Goal: Transaction & Acquisition: Purchase product/service

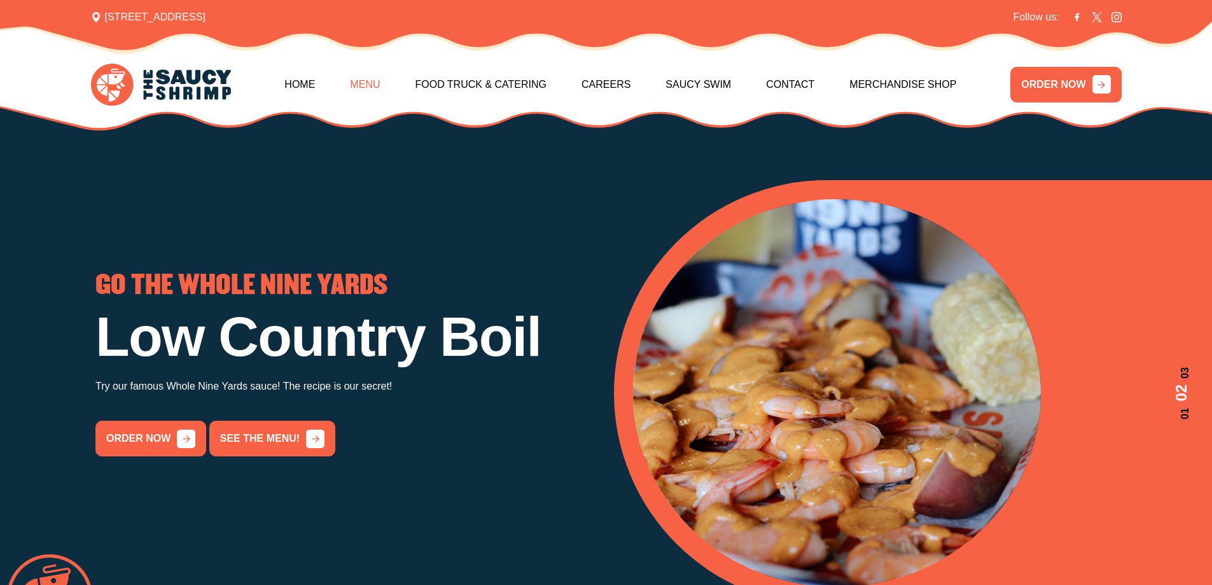
click at [362, 83] on link "Menu" at bounding box center [365, 84] width 30 height 55
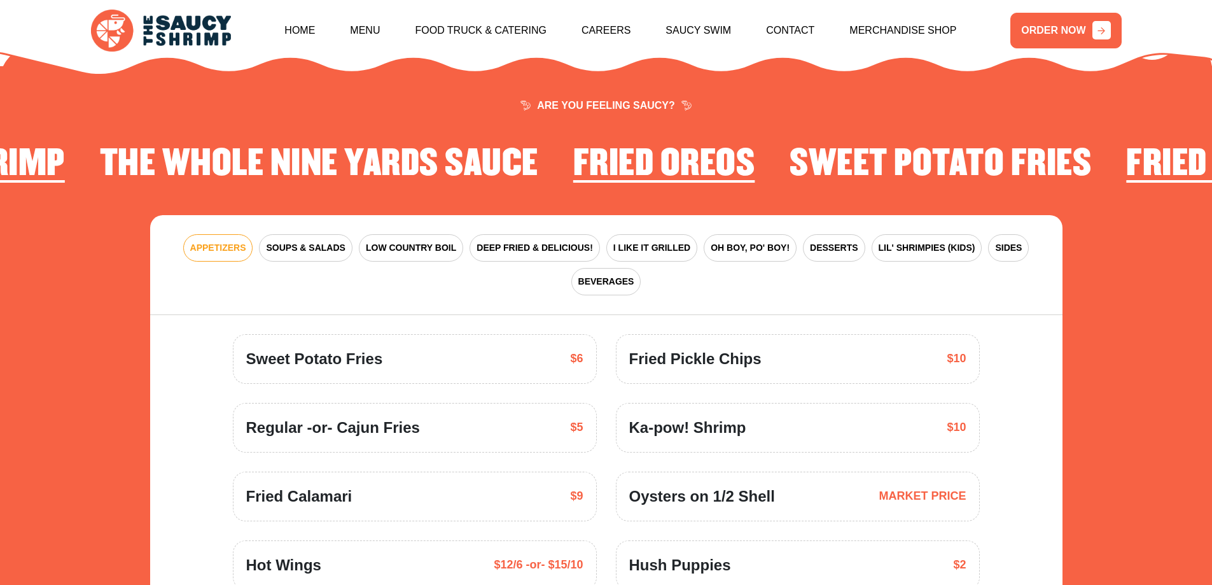
scroll to position [1868, 0]
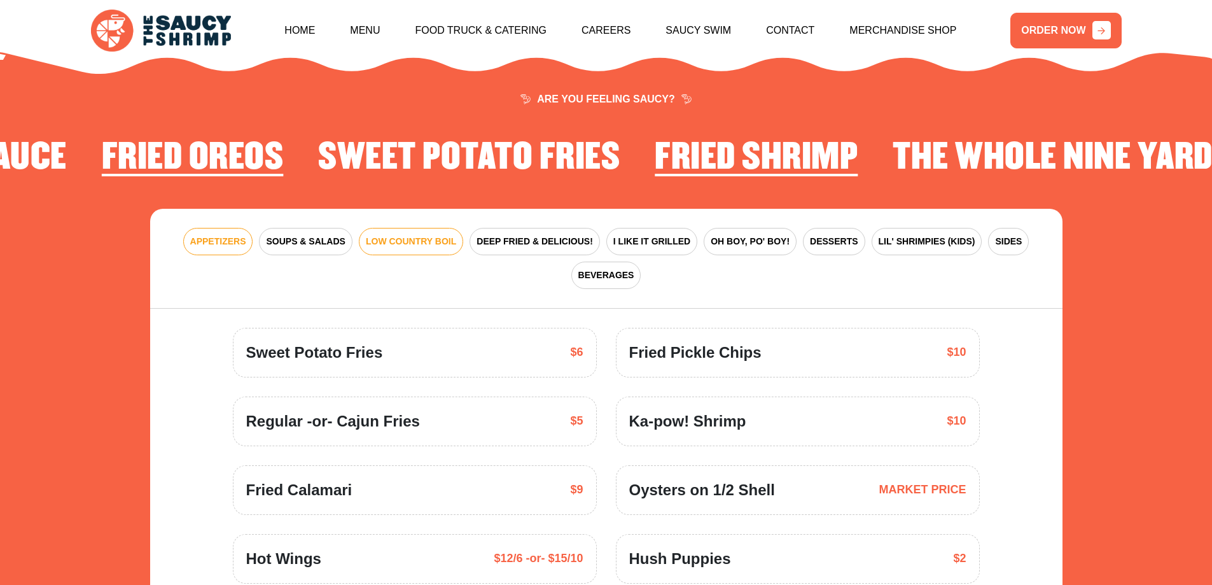
click at [401, 235] on span "LOW COUNTRY BOIL" at bounding box center [411, 241] width 90 height 13
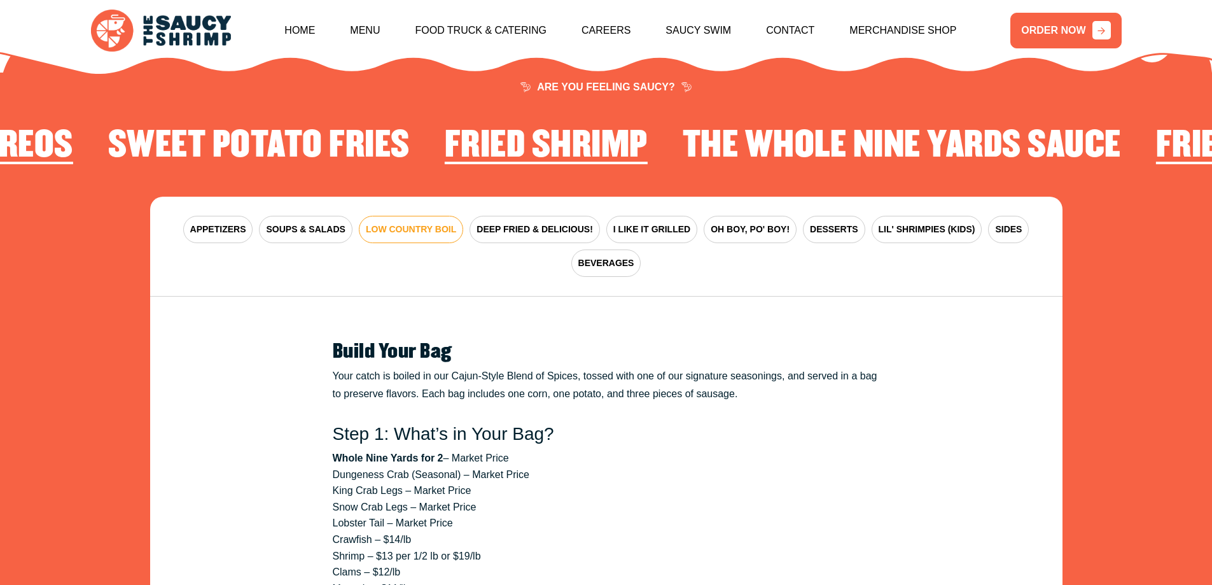
scroll to position [1862, 0]
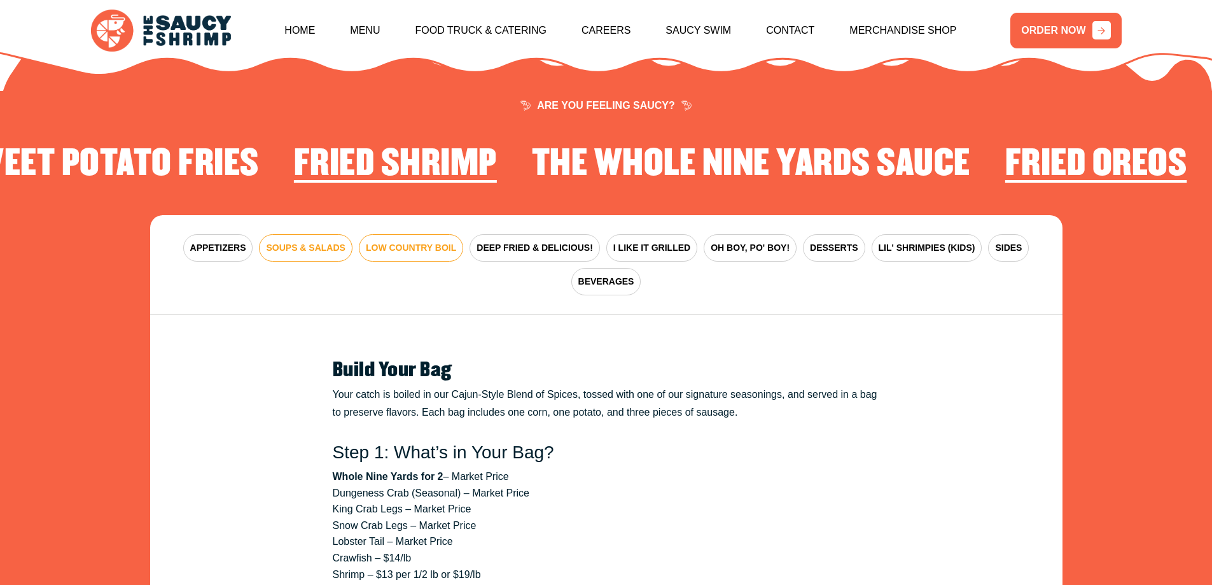
click at [301, 241] on span "SOUPS & SALADS" at bounding box center [305, 247] width 79 height 13
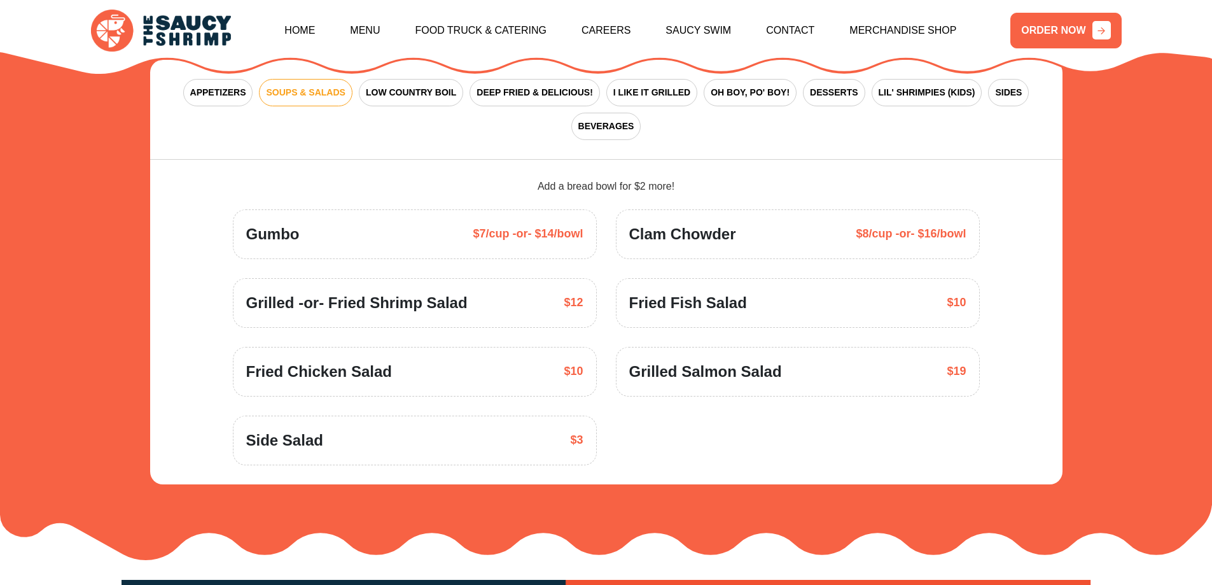
scroll to position [2024, 0]
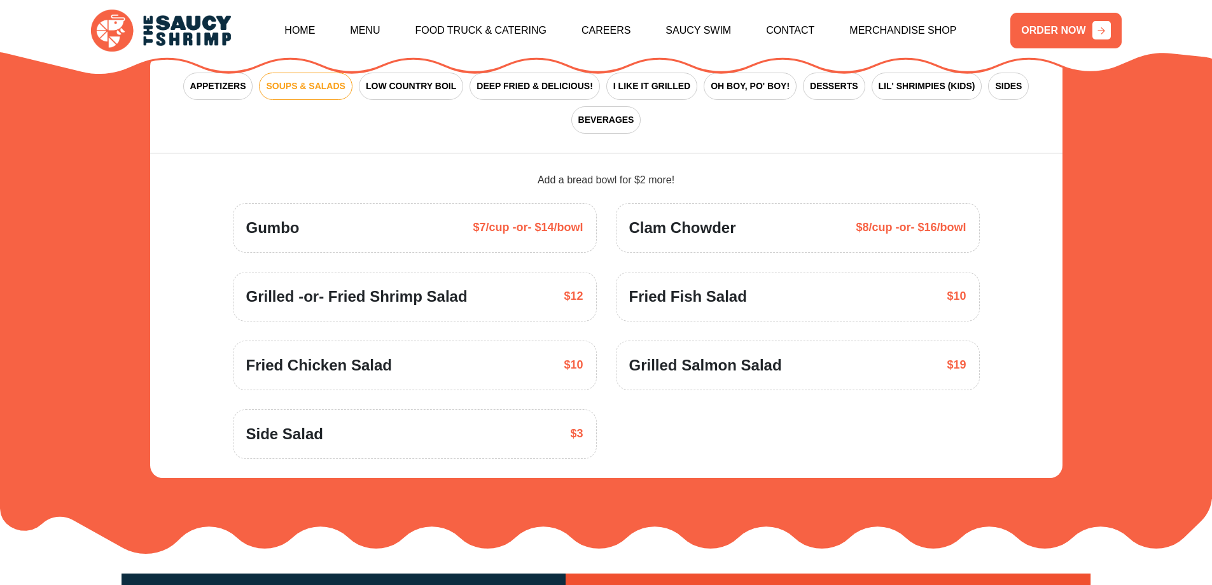
click at [422, 290] on span "Grilled -or- Fried Shrimp Salad" at bounding box center [356, 296] width 221 height 23
click at [436, 285] on span "Grilled -or- Fried Shrimp Salad" at bounding box center [356, 296] width 221 height 23
click at [1150, 277] on section "ARE YOU FEELING SAUCY? Fried Shrimp The Whole Nine Yards Sauce Fried Oreos Swee…" at bounding box center [606, 207] width 1212 height 691
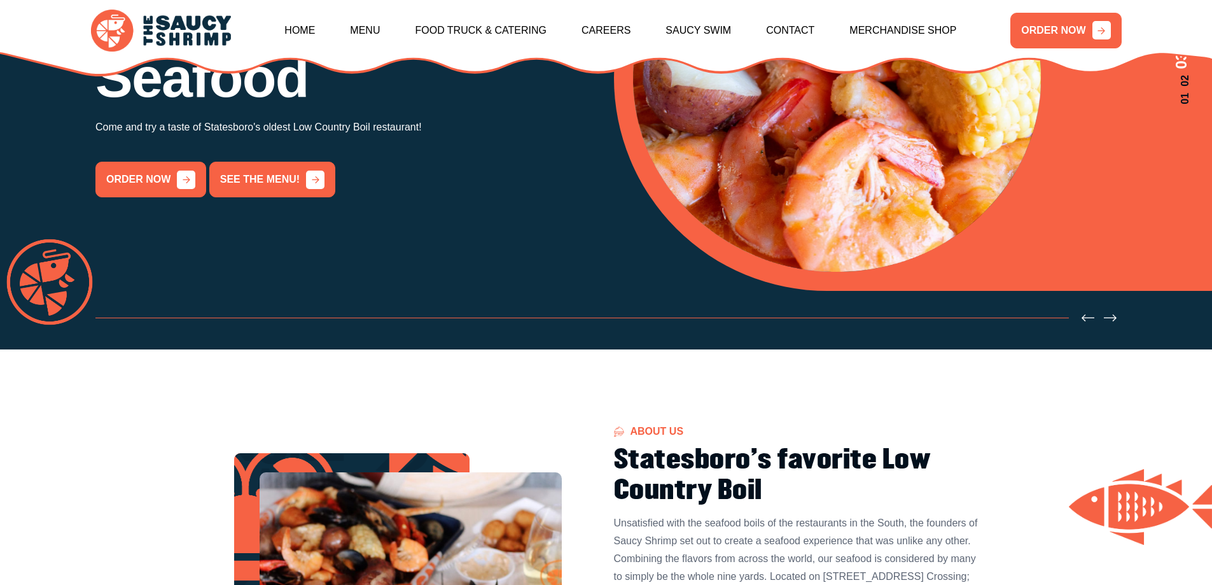
scroll to position [309, 0]
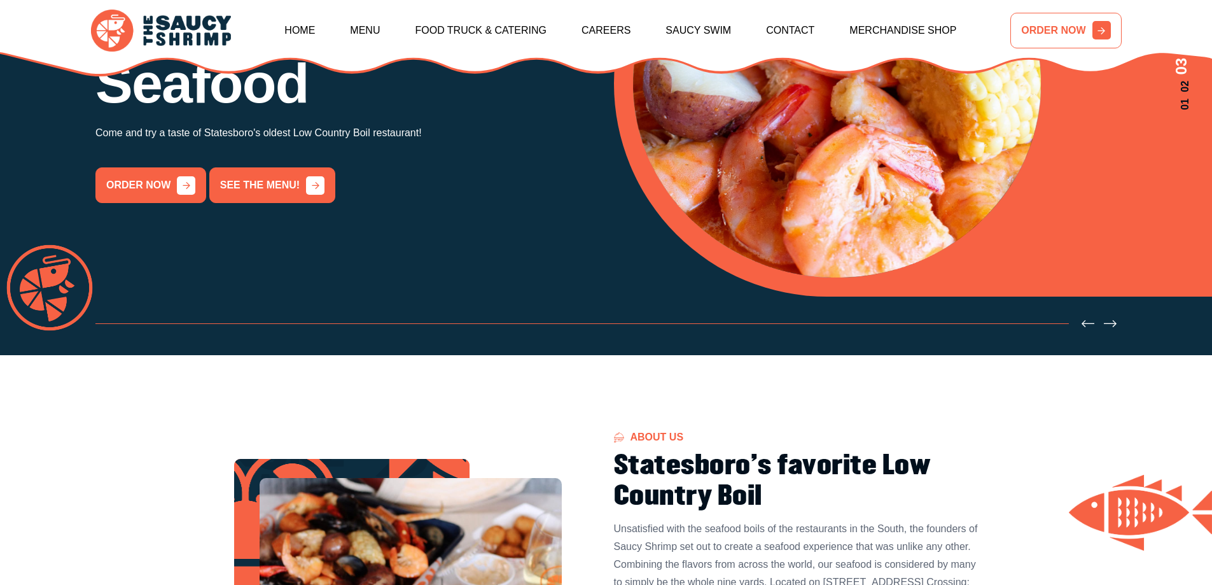
click at [1059, 38] on link "ORDER NOW" at bounding box center [1065, 31] width 111 height 36
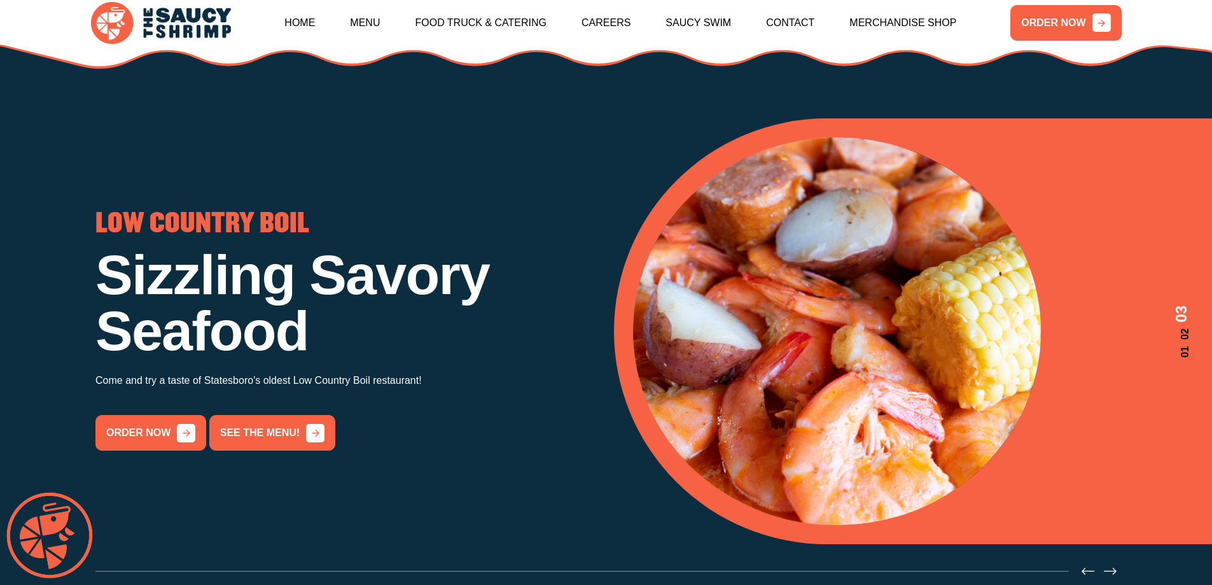
scroll to position [73, 0]
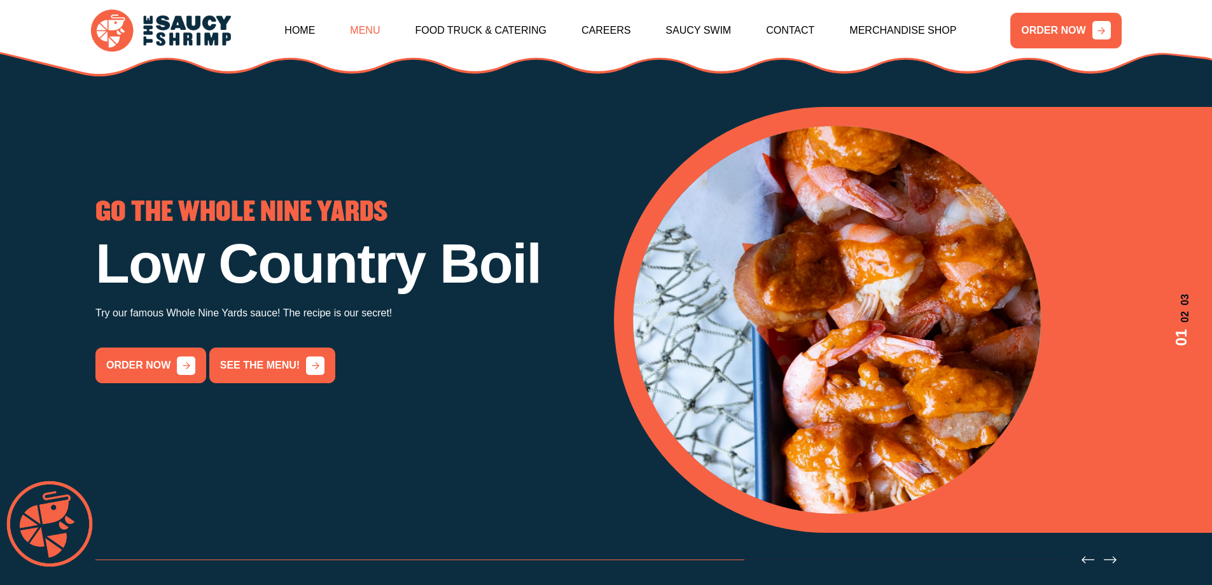
click at [368, 29] on link "Menu" at bounding box center [365, 30] width 30 height 55
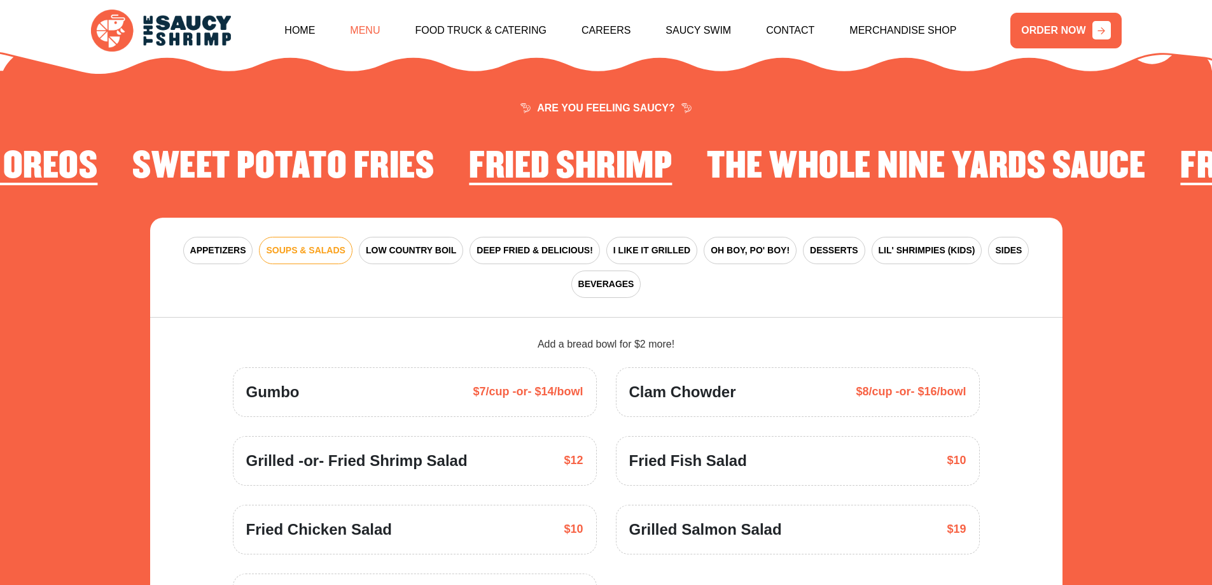
scroll to position [1868, 0]
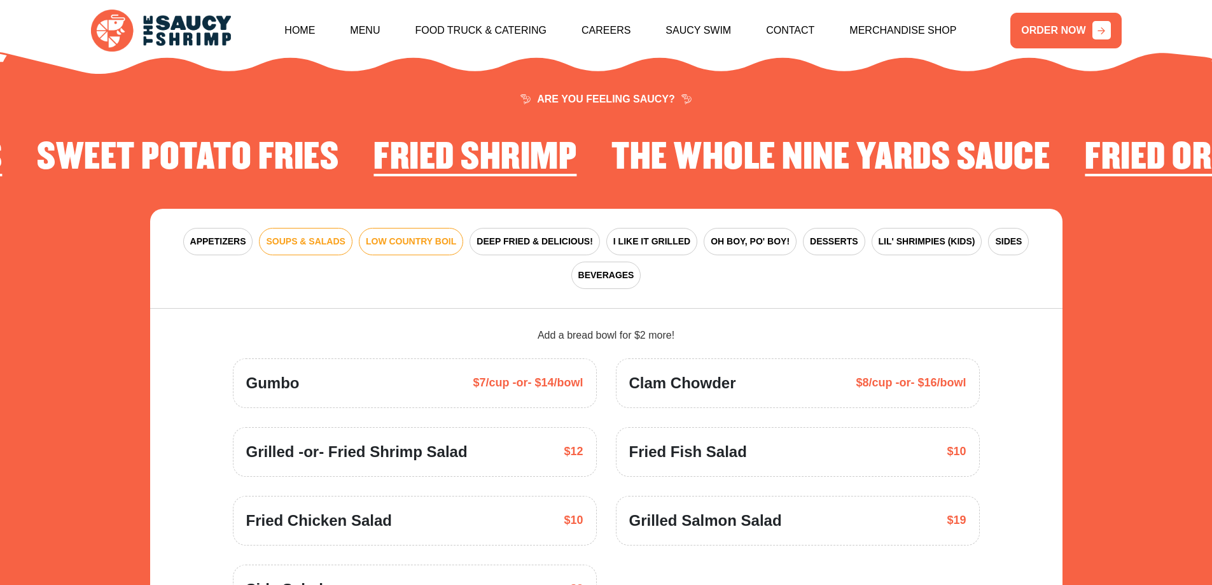
click at [420, 235] on span "LOW COUNTRY BOIL" at bounding box center [411, 241] width 90 height 13
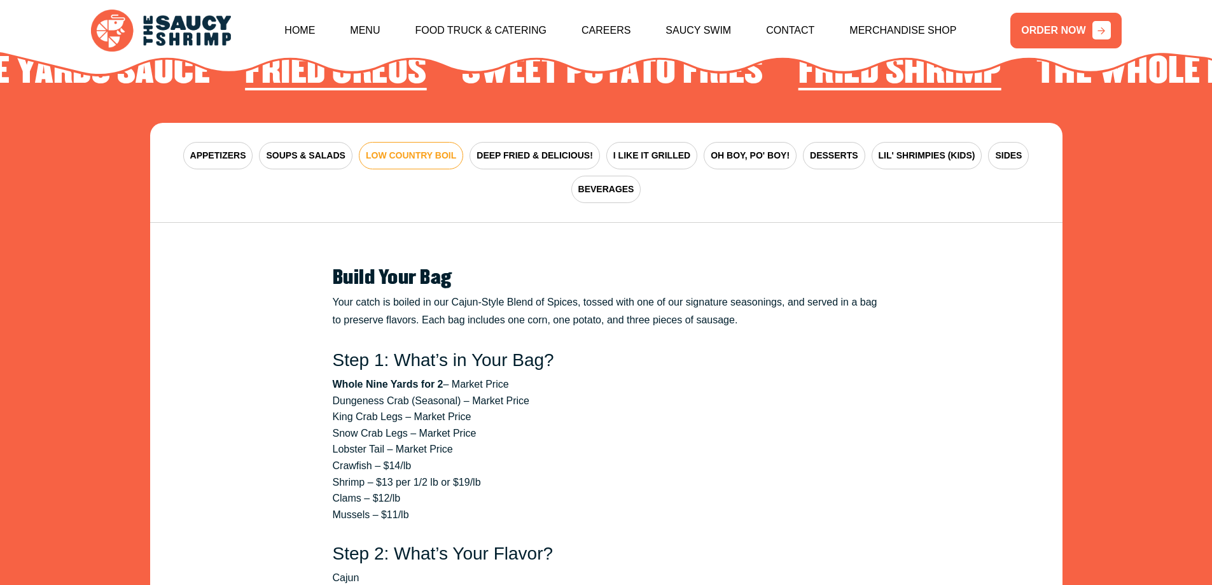
scroll to position [1966, 0]
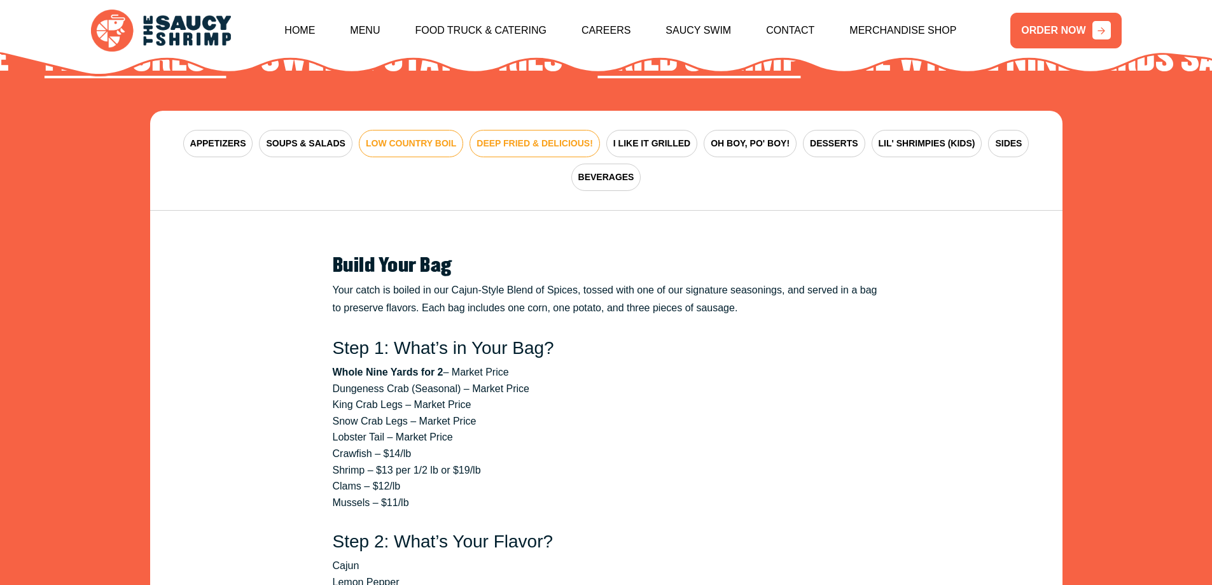
click at [520, 135] on button "DEEP FRIED & DELICIOUS!" at bounding box center [534, 143] width 130 height 27
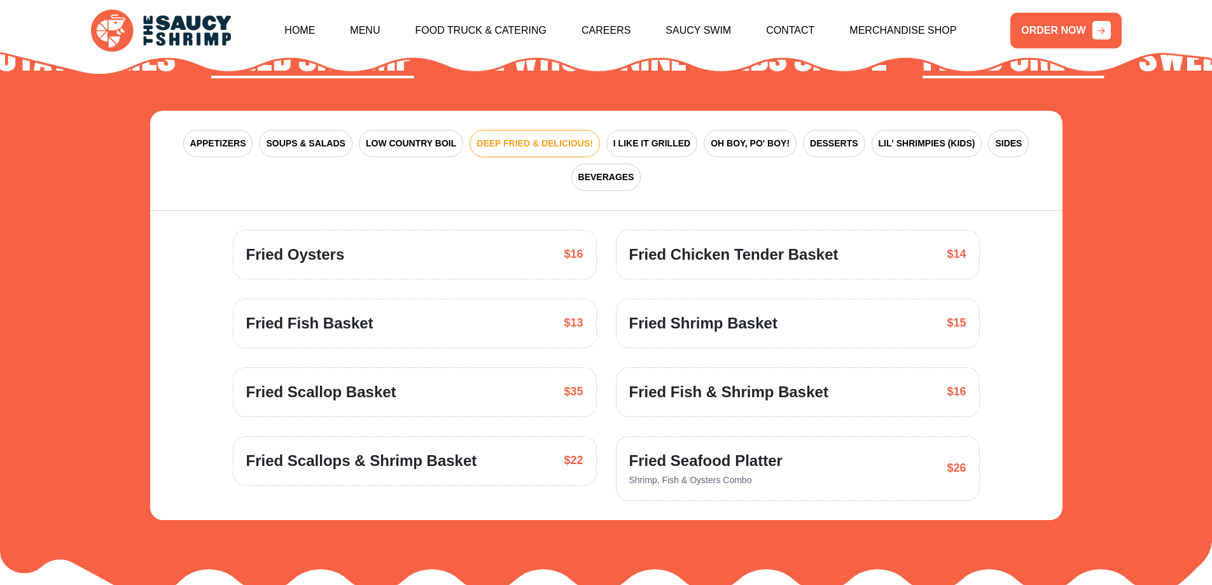
click at [480, 380] on div "Fried Scallop Basket $35" at bounding box center [414, 391] width 337 height 23
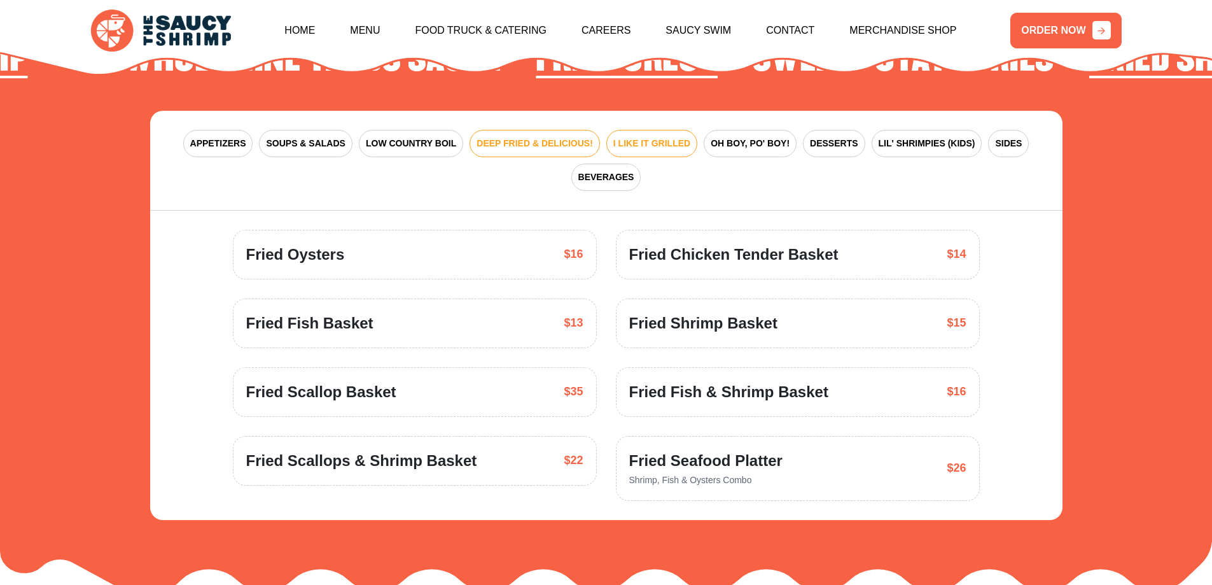
click at [656, 135] on button "I LIKE IT GRILLED" at bounding box center [651, 143] width 91 height 27
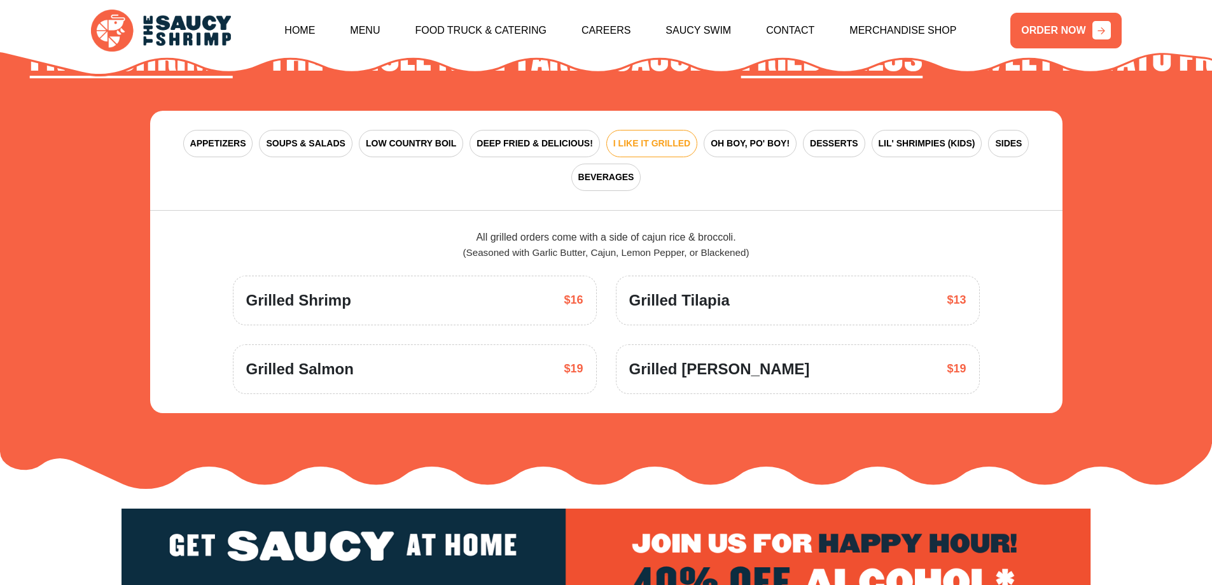
click at [494, 291] on div "Grilled Shrimp $16" at bounding box center [414, 300] width 337 height 23
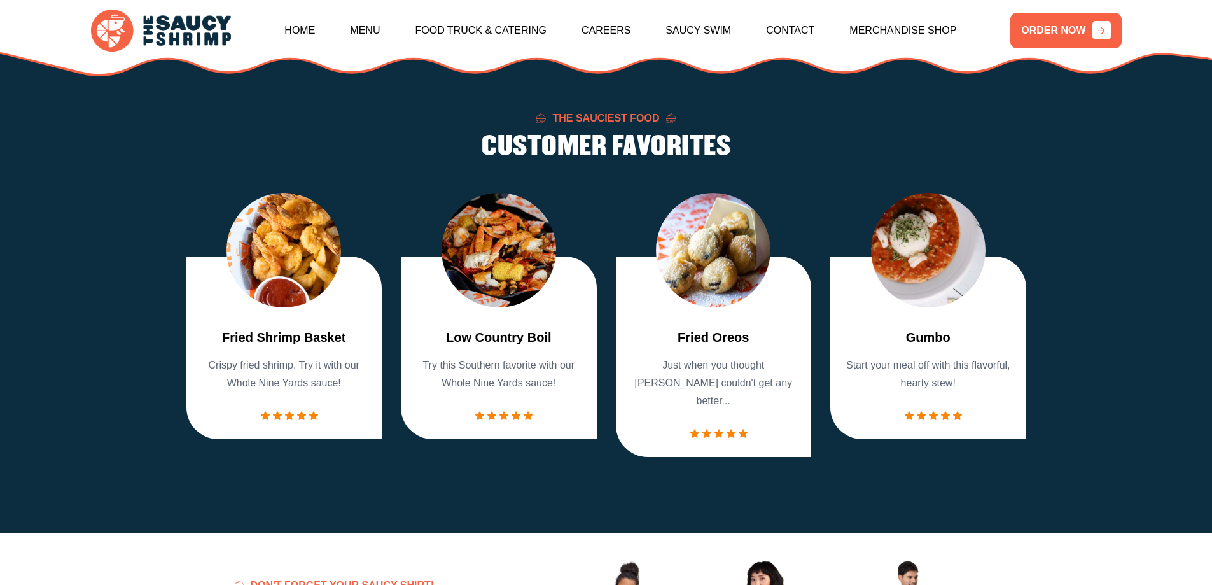
scroll to position [1024, 0]
